Goal: Task Accomplishment & Management: Manage account settings

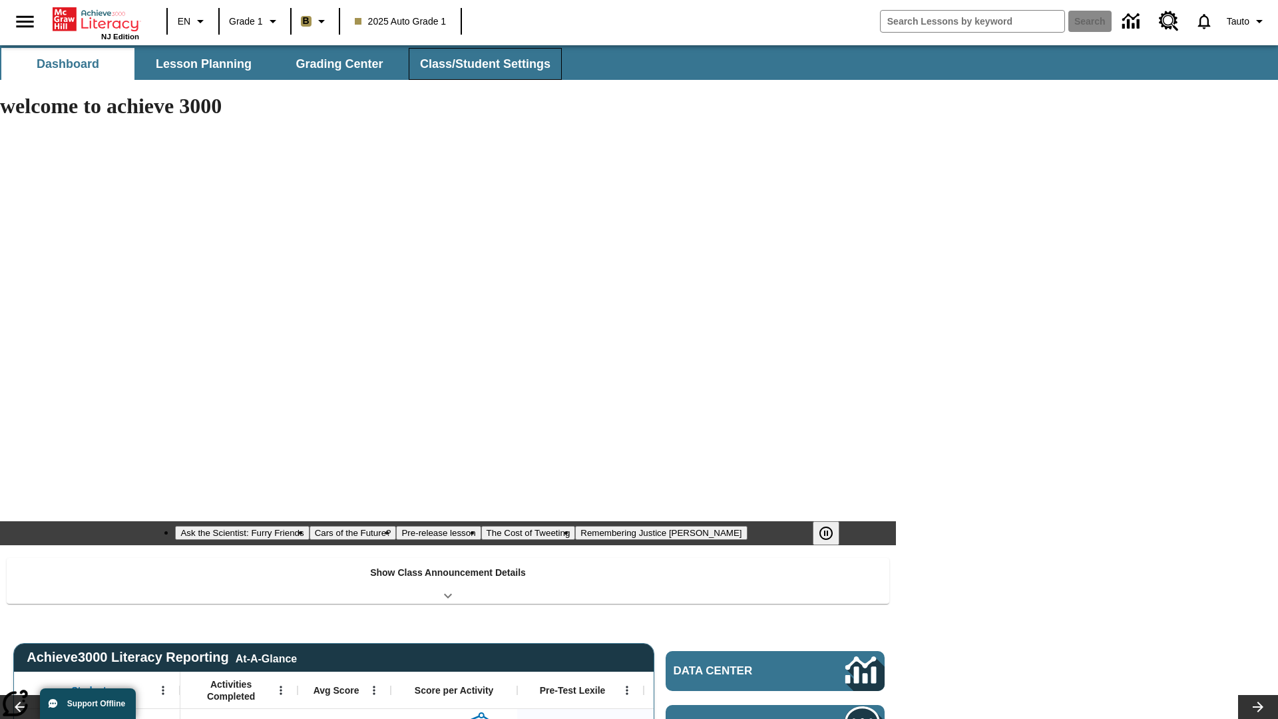
click at [483, 64] on span "Class/Student Settings" at bounding box center [485, 64] width 130 height 15
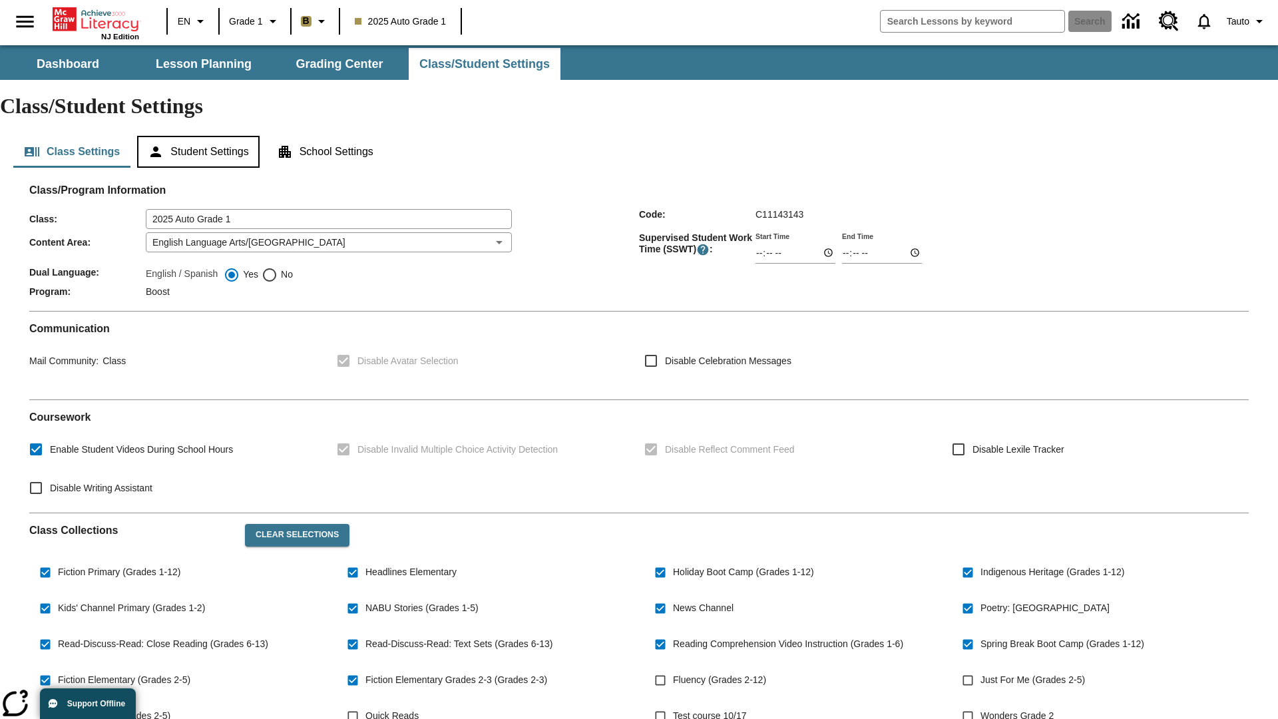
click at [200, 136] on button "Student Settings" at bounding box center [198, 152] width 122 height 32
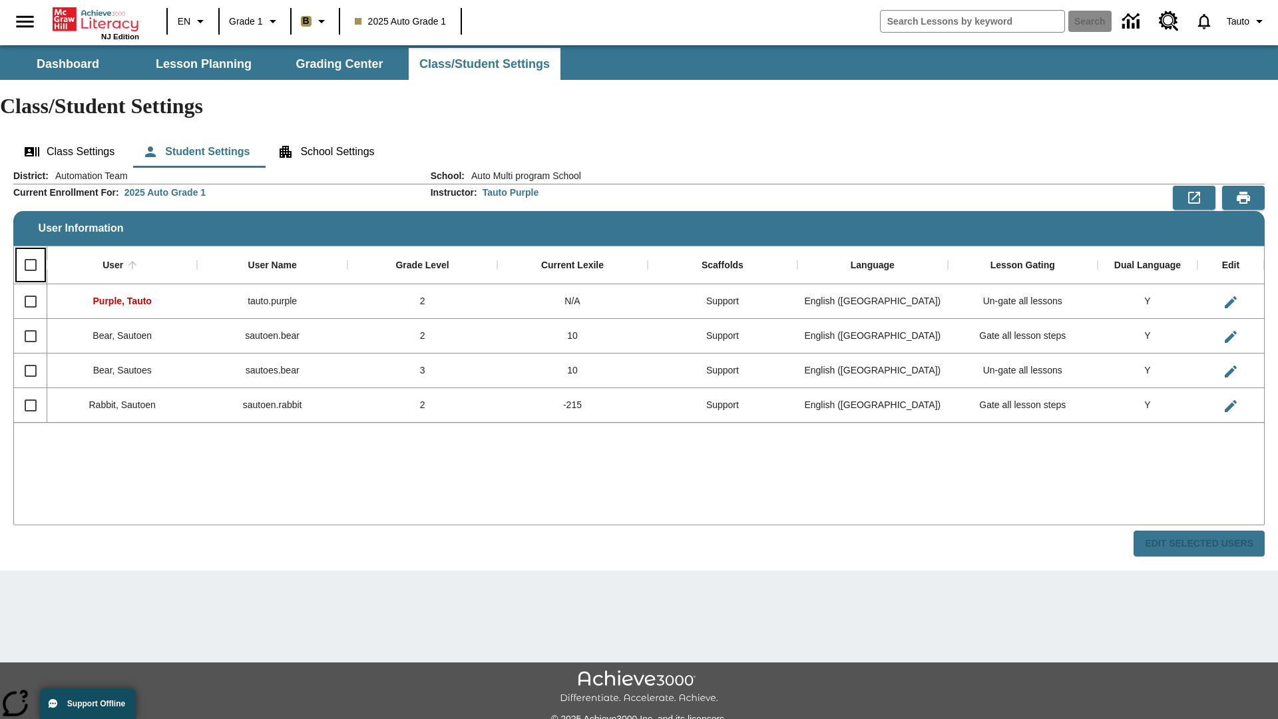
click at [30, 251] on input "Select all rows" at bounding box center [31, 265] width 28 height 28
checkbox input "true"
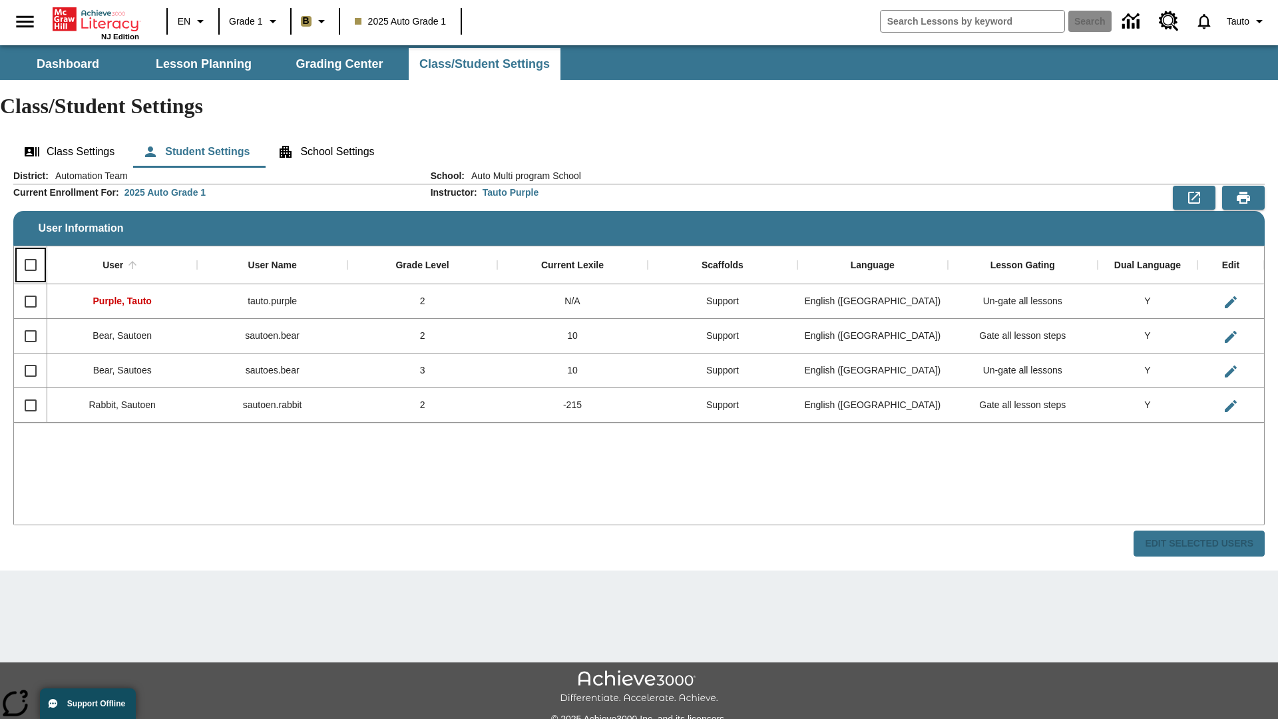
checkbox input "true"
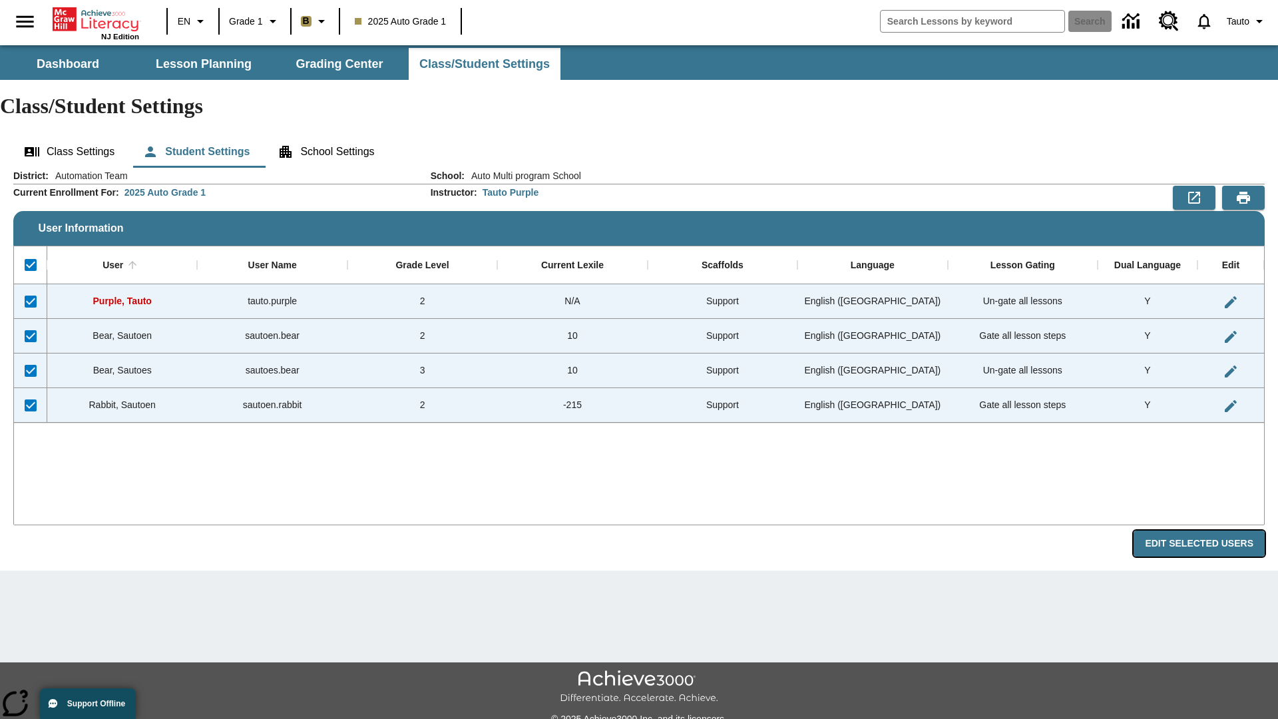
click at [1204, 531] on button "Edit Selected Users" at bounding box center [1199, 544] width 131 height 26
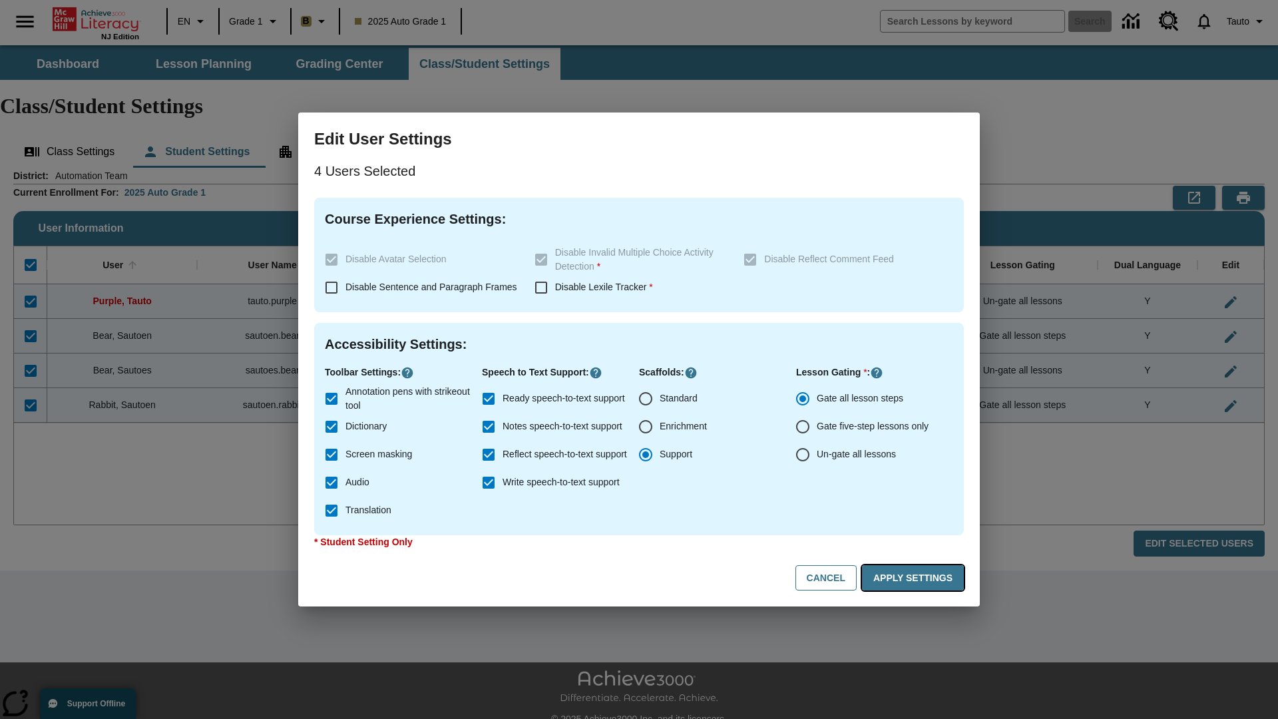
click at [915, 578] on button "Apply Settings" at bounding box center [913, 578] width 102 height 26
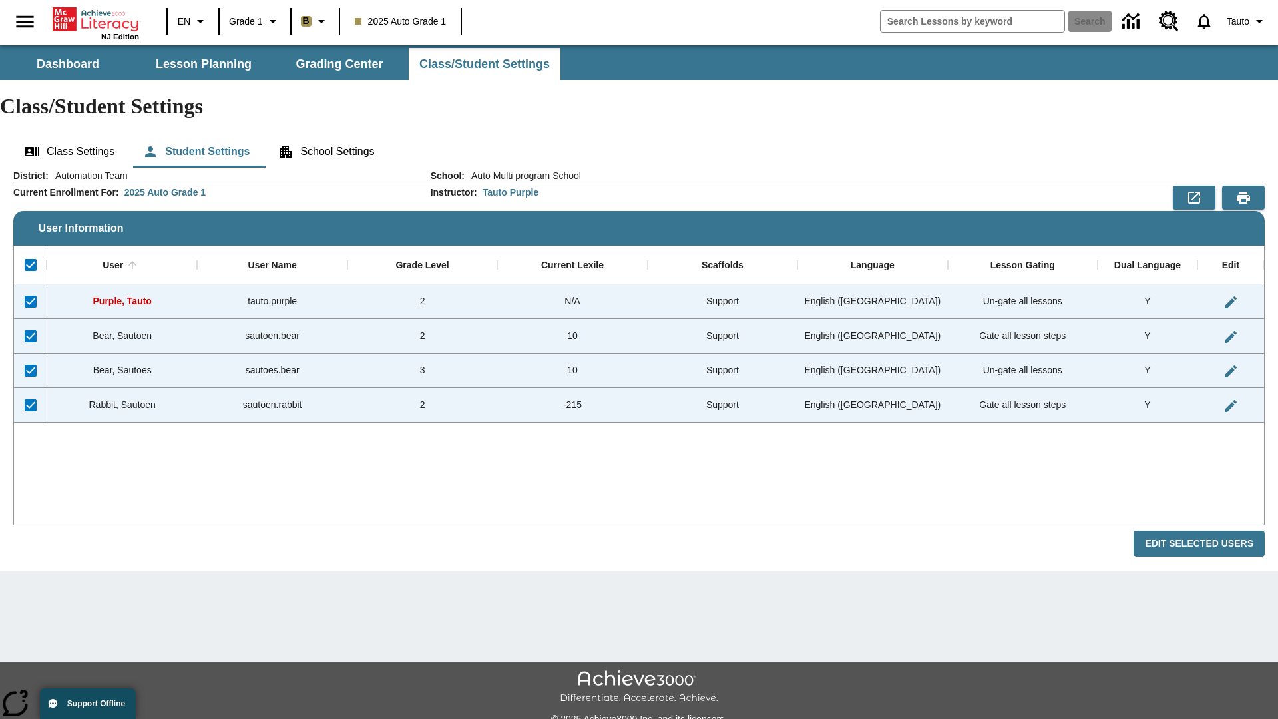
checkbox input "false"
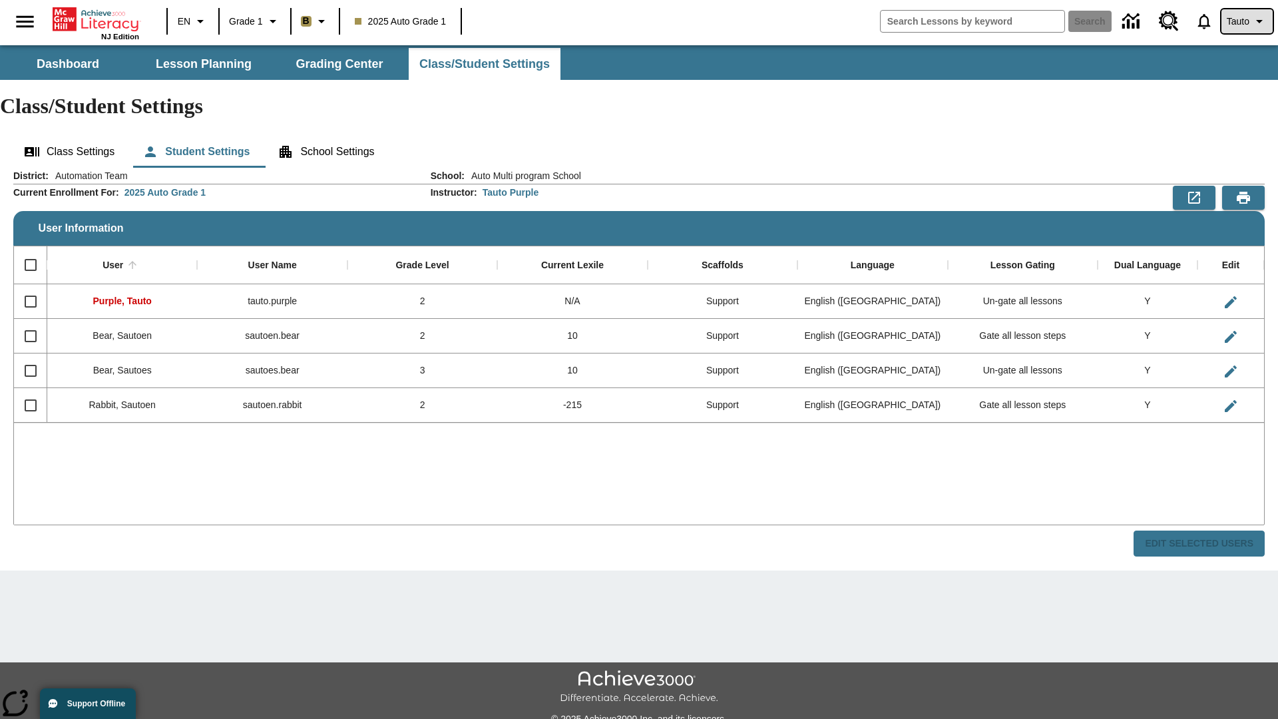
click at [1246, 21] on span "Tauto" at bounding box center [1238, 22] width 23 height 14
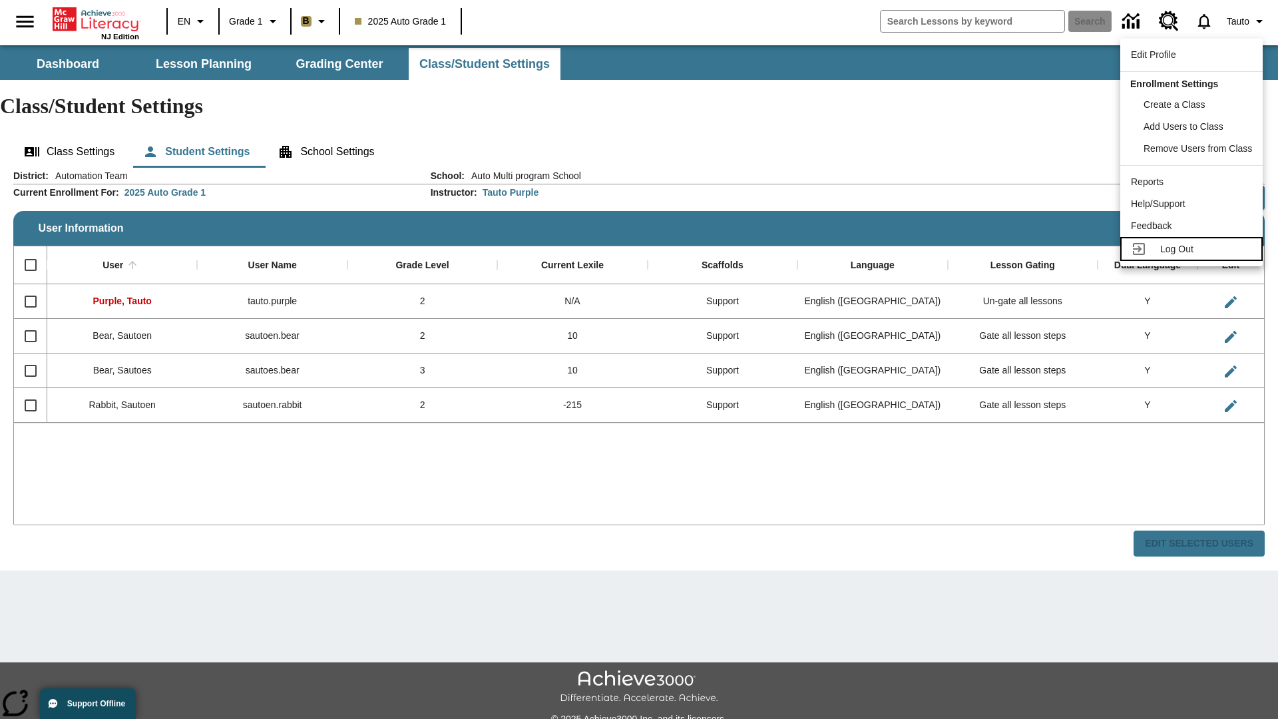
click at [1194, 249] on span "Log Out" at bounding box center [1176, 249] width 33 height 11
